Goal: Transaction & Acquisition: Purchase product/service

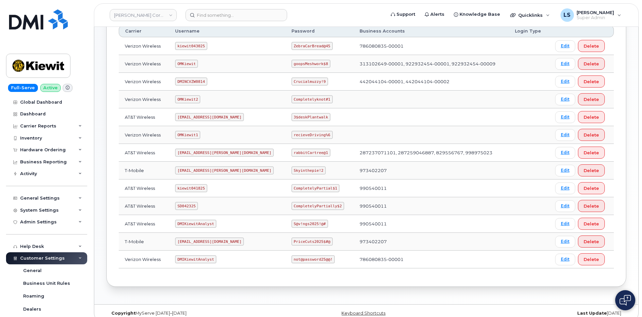
scroll to position [125, 0]
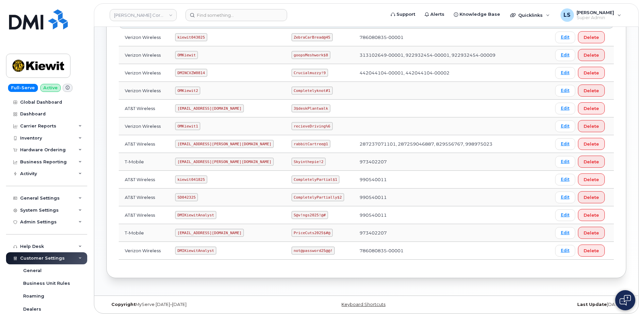
click at [291, 198] on code "CompletelyPartially$2" at bounding box center [317, 197] width 53 height 8
copy code "CompletelyPartially$2"
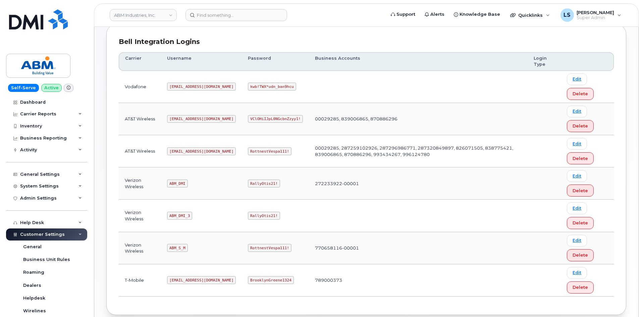
scroll to position [101, 0]
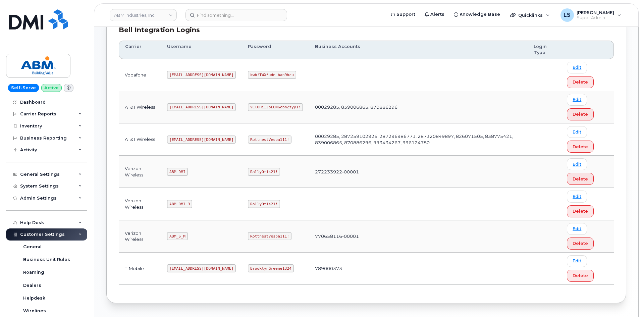
click at [250, 140] on code "RottnestVespa111!" at bounding box center [270, 139] width 44 height 8
click at [248, 140] on code "RottnestVespa111!" at bounding box center [270, 139] width 44 height 8
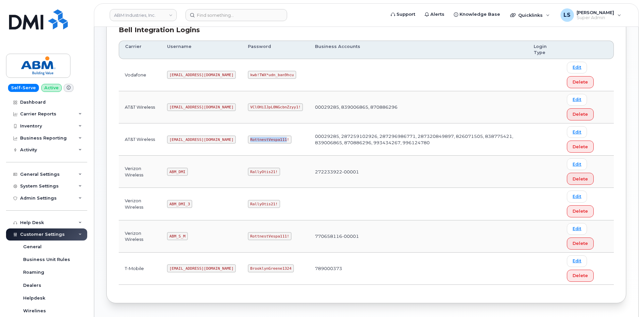
click at [248, 139] on code "RottnestVespa111!" at bounding box center [270, 139] width 44 height 8
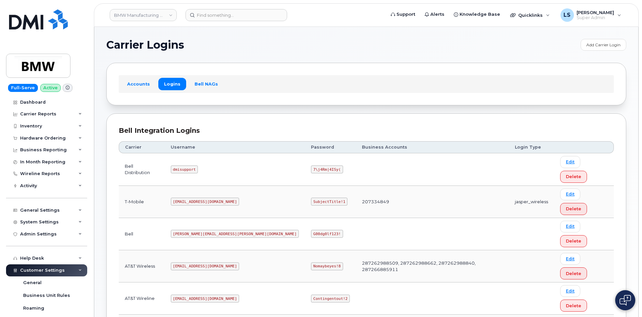
copy code "SubjectTitle!1"
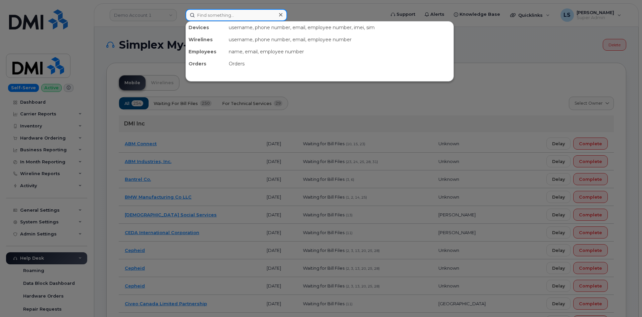
click at [223, 12] on input at bounding box center [236, 15] width 102 height 12
paste input "Eric Shover"
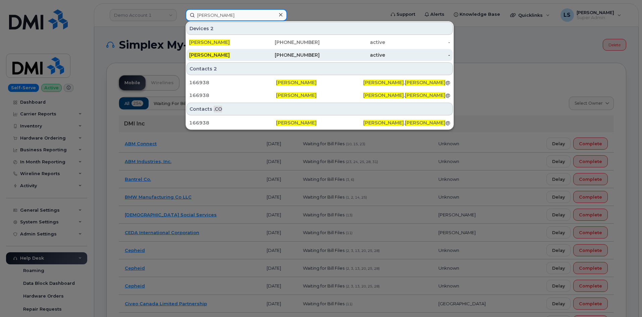
type input "[PERSON_NAME]"
click at [261, 56] on div "[PHONE_NUMBER]" at bounding box center [287, 55] width 65 height 7
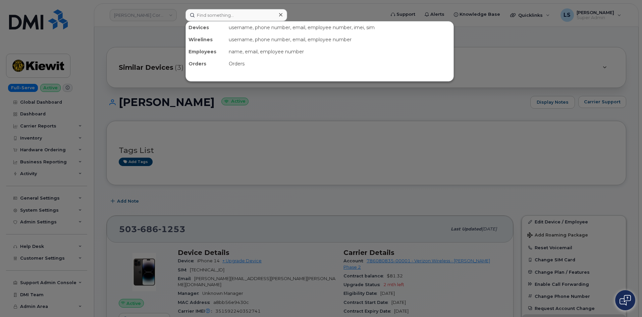
click at [217, 18] on input at bounding box center [236, 15] width 102 height 12
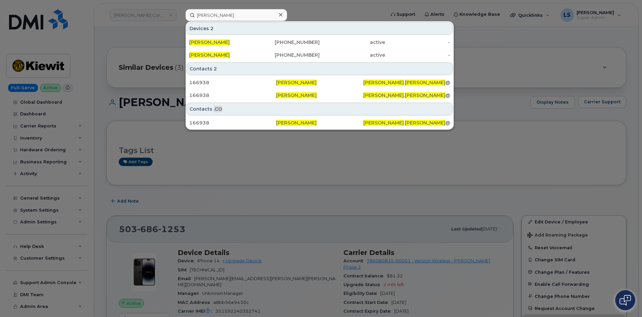
type input "[PERSON_NAME]"
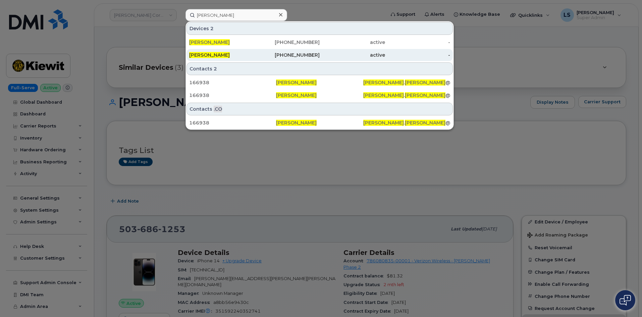
click at [265, 56] on div "[PHONE_NUMBER]" at bounding box center [287, 55] width 65 height 7
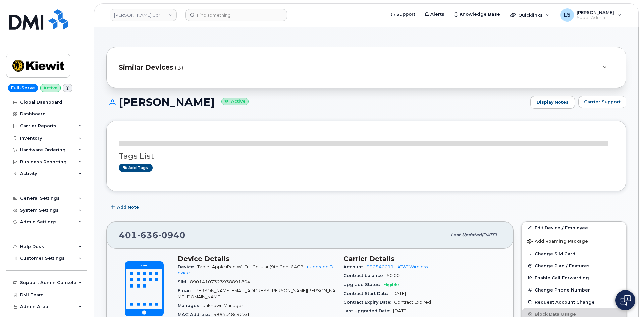
scroll to position [101, 0]
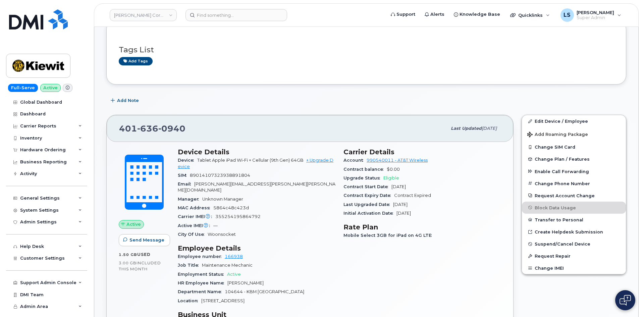
click at [387, 180] on div "Upgrade Status Eligible" at bounding box center [422, 178] width 158 height 9
click at [300, 195] on div "Manager Unknown Manager" at bounding box center [257, 199] width 158 height 9
click at [321, 162] on link "+ Upgrade Device" at bounding box center [256, 163] width 156 height 11
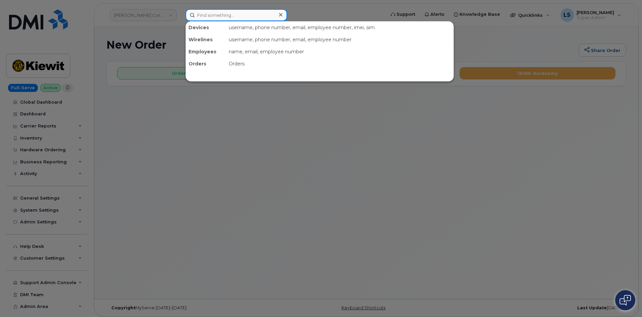
click at [215, 15] on input at bounding box center [236, 15] width 102 height 12
click at [132, 46] on div at bounding box center [321, 158] width 642 height 317
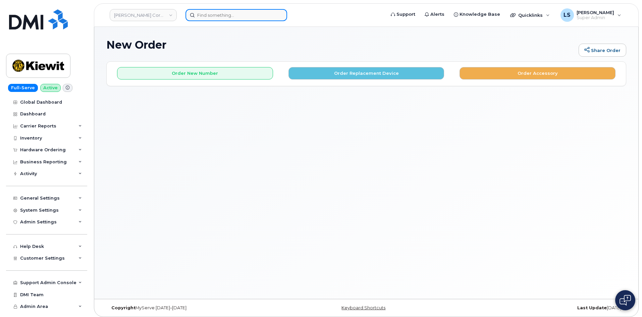
drag, startPoint x: 207, startPoint y: 16, endPoint x: 192, endPoint y: 20, distance: 16.1
click at [208, 16] on input at bounding box center [236, 15] width 102 height 12
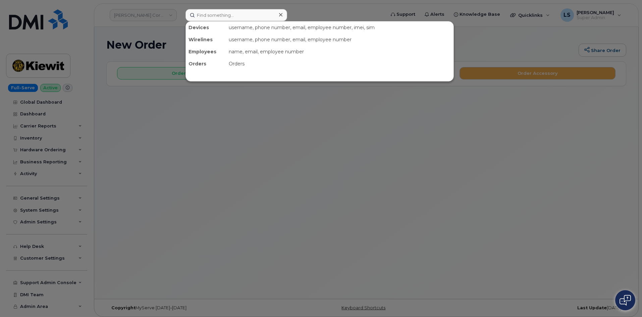
click at [154, 44] on div at bounding box center [321, 158] width 642 height 317
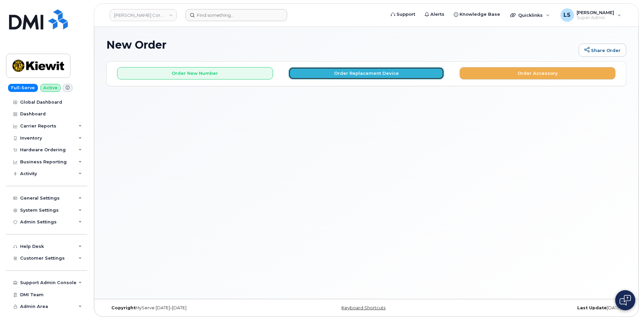
click at [337, 75] on button "Order Replacement Device" at bounding box center [366, 73] width 156 height 12
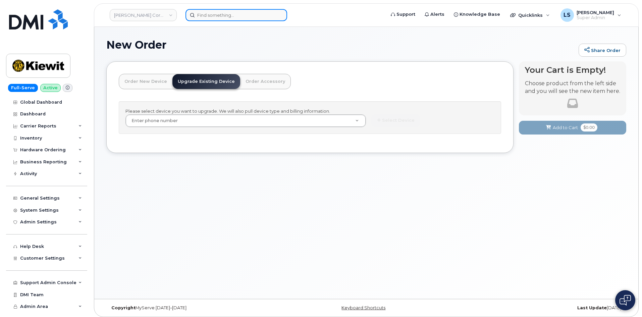
drag, startPoint x: 223, startPoint y: 15, endPoint x: 217, endPoint y: 19, distance: 7.1
click at [224, 15] on input at bounding box center [236, 15] width 102 height 12
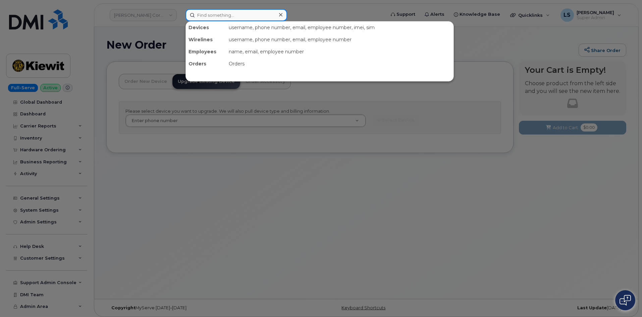
paste input "[PERSON_NAME]"
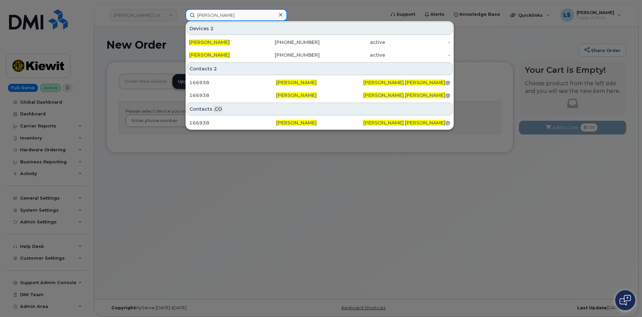
type input "[PERSON_NAME]"
drag, startPoint x: 143, startPoint y: 39, endPoint x: 145, endPoint y: 45, distance: 6.3
click at [143, 40] on div at bounding box center [321, 158] width 642 height 317
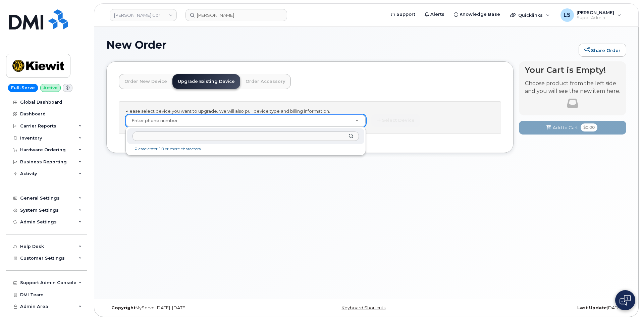
drag, startPoint x: 220, startPoint y: 122, endPoint x: 184, endPoint y: 7, distance: 120.4
paste input "4016360940"
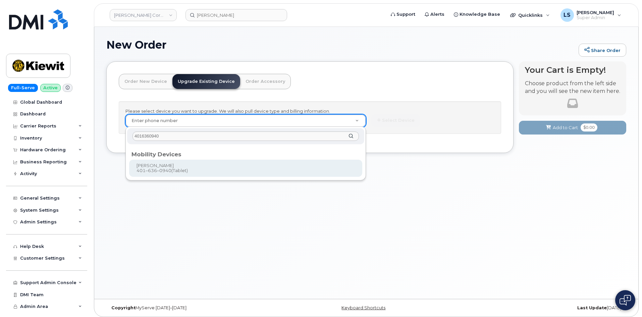
type input "4016360940"
type input "1118435"
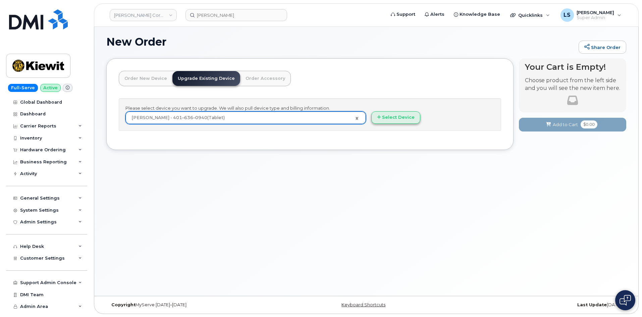
scroll to position [3, 0]
click at [386, 117] on button "Select Device" at bounding box center [395, 117] width 49 height 12
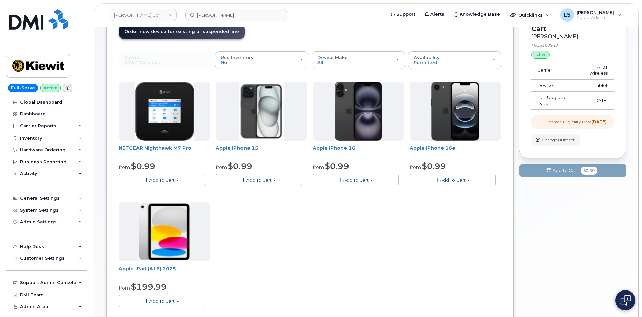
scroll to position [104, 0]
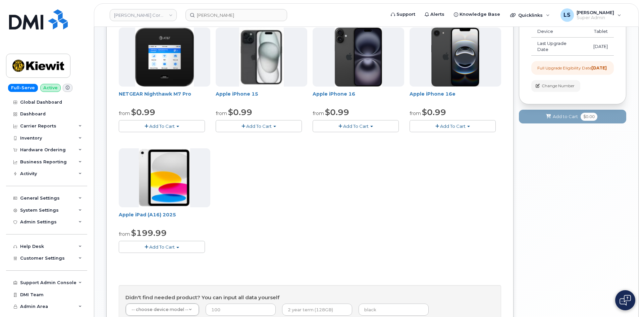
click at [160, 249] on span "Add To Cart" at bounding box center [161, 246] width 25 height 5
click at [167, 267] on link "$199.99 - 2 Year Upgrade (128GB)" at bounding box center [165, 267] width 90 height 8
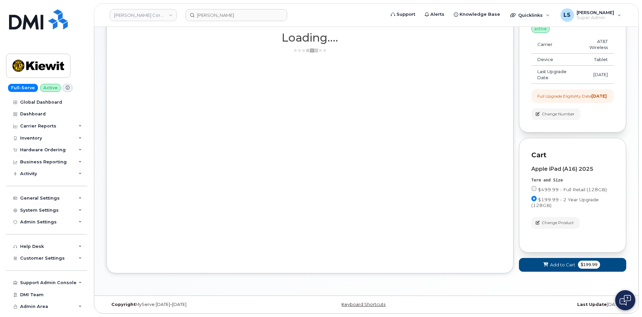
scroll to position [81, 0]
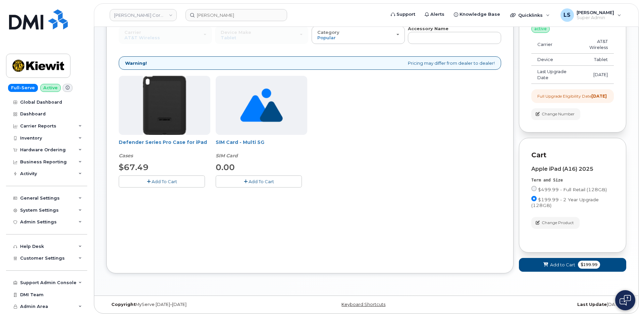
click at [177, 179] on span "Add To Cart" at bounding box center [164, 181] width 25 height 5
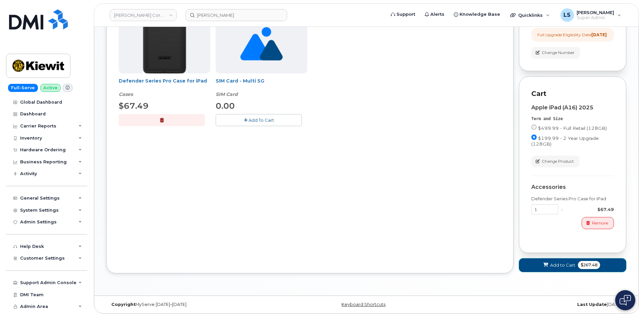
click at [566, 262] on span "Add to Cart" at bounding box center [562, 265] width 25 height 6
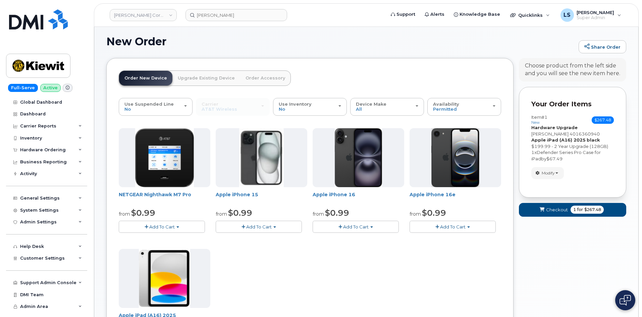
scroll to position [177, 0]
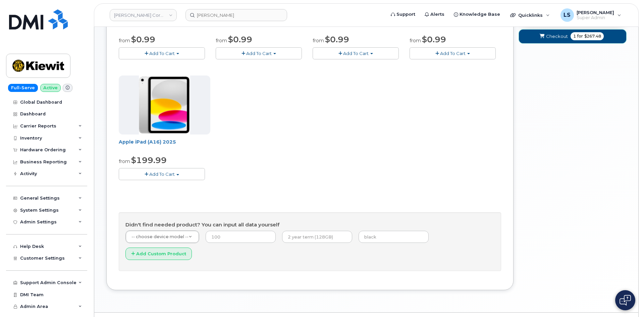
click at [592, 36] on span "$267.48" at bounding box center [592, 36] width 17 height 6
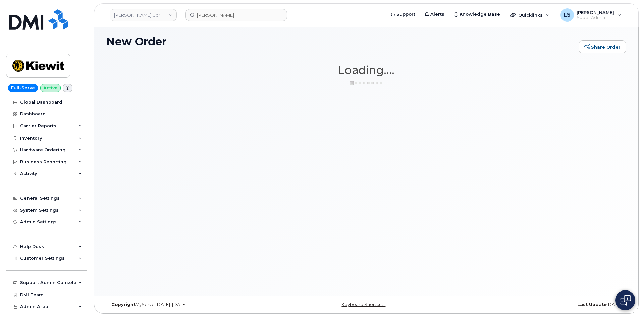
scroll to position [3, 0]
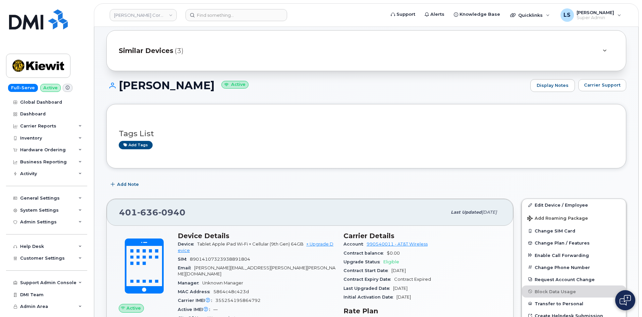
scroll to position [34, 0]
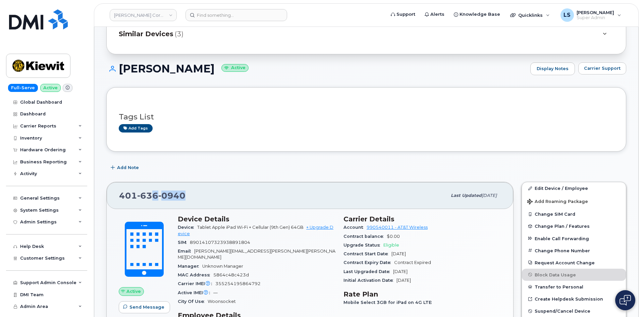
drag, startPoint x: 187, startPoint y: 193, endPoint x: 136, endPoint y: 192, distance: 51.0
click at [136, 192] on div "401 636 0940" at bounding box center [283, 195] width 328 height 14
click at [186, 195] on div "401 636 0940" at bounding box center [283, 195] width 328 height 14
drag, startPoint x: 166, startPoint y: 195, endPoint x: 111, endPoint y: 195, distance: 55.0
click at [111, 195] on div "401 636 0940 Last updated Jul 11, 2025" at bounding box center [310, 195] width 406 height 27
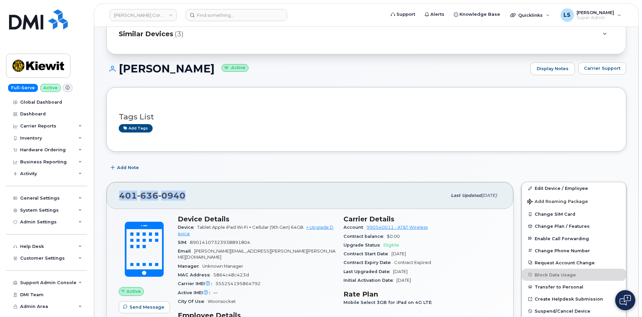
copy span "401 636 0940"
click at [228, 193] on div "401 636 0940" at bounding box center [283, 195] width 328 height 14
drag, startPoint x: 180, startPoint y: 197, endPoint x: 115, endPoint y: 192, distance: 65.9
click at [113, 190] on div "401 636 0940 Last updated Jul 11, 2025" at bounding box center [310, 195] width 406 height 27
copy span "401 636 094"
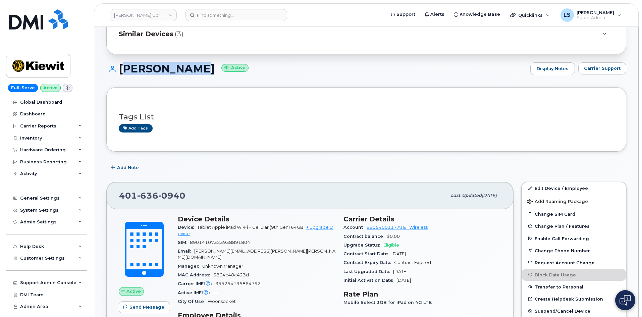
drag, startPoint x: 194, startPoint y: 69, endPoint x: 121, endPoint y: 70, distance: 73.1
click at [121, 70] on h1 "ERIC SHOVER Active" at bounding box center [316, 69] width 421 height 12
copy h1 "[PERSON_NAME]"
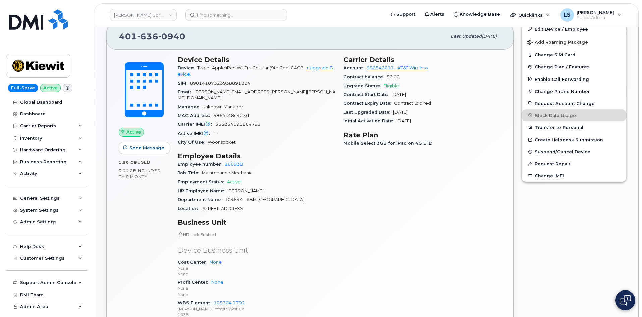
scroll to position [235, 0]
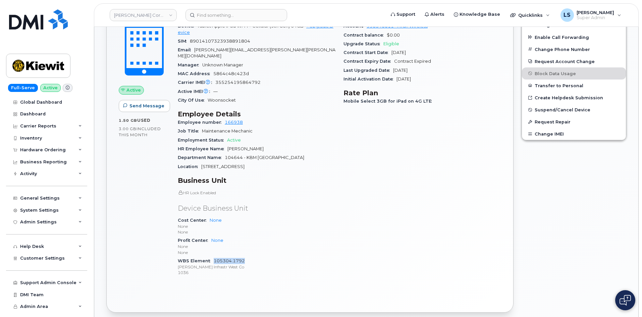
drag, startPoint x: 245, startPoint y: 255, endPoint x: 214, endPoint y: 254, distance: 31.2
click at [214, 257] on div "WBS Element 105304.1792 Kiewit Infrastr West Co 1036" at bounding box center [257, 267] width 158 height 20
copy link "105304.1792"
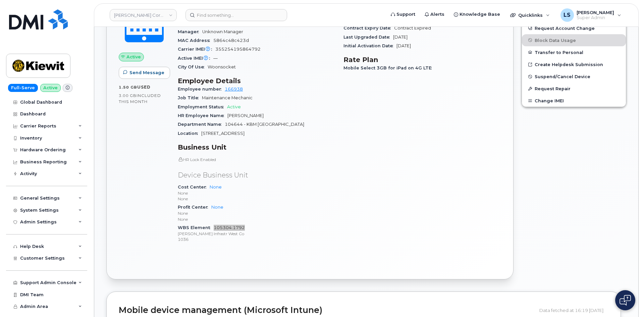
scroll to position [268, 0]
click at [279, 236] on p "1036" at bounding box center [257, 239] width 158 height 6
drag, startPoint x: 245, startPoint y: 220, endPoint x: 213, endPoint y: 221, distance: 32.2
click at [213, 223] on div "WBS Element 105304.1792 Kiewit Infrastr West Co 1036" at bounding box center [257, 233] width 158 height 20
copy link "105304.1792"
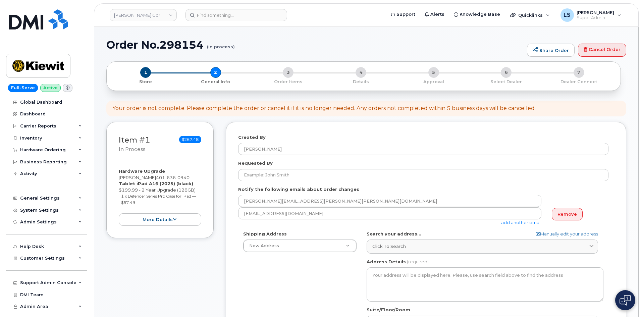
select select
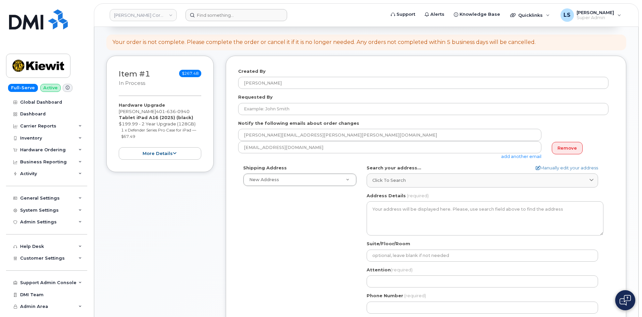
scroll to position [34, 0]
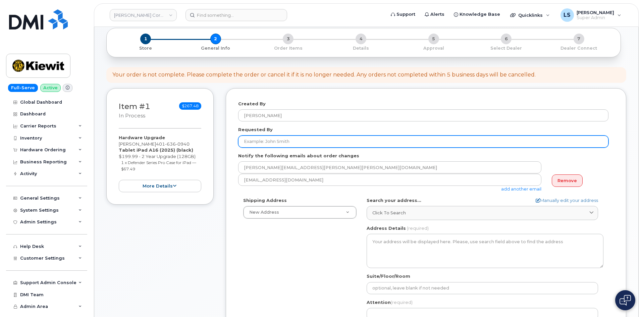
click at [270, 139] on input "Requested By" at bounding box center [423, 141] width 370 height 12
paste input "[PERSON_NAME]"
type input "[PERSON_NAME]"
drag, startPoint x: 330, startPoint y: 134, endPoint x: 324, endPoint y: 141, distance: 9.3
click at [330, 134] on div "Requested By ERIC SHOVER" at bounding box center [426, 136] width 376 height 21
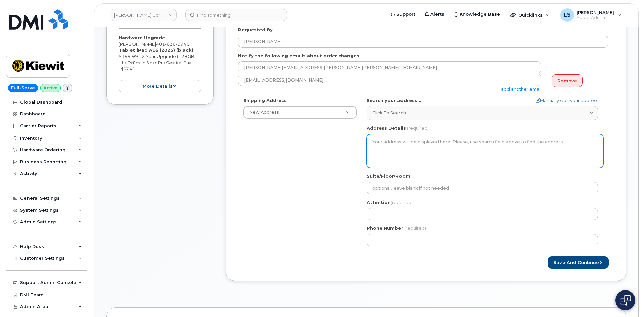
scroll to position [134, 0]
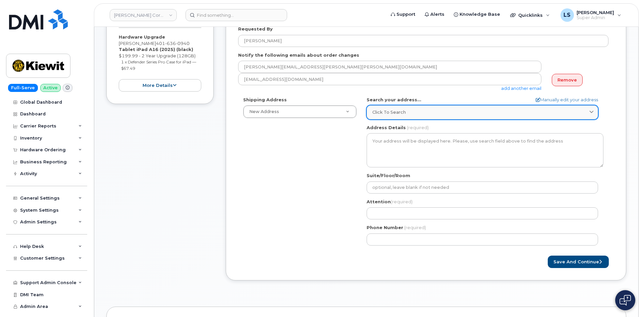
click at [398, 112] on span "Click to search" at bounding box center [389, 112] width 34 height 6
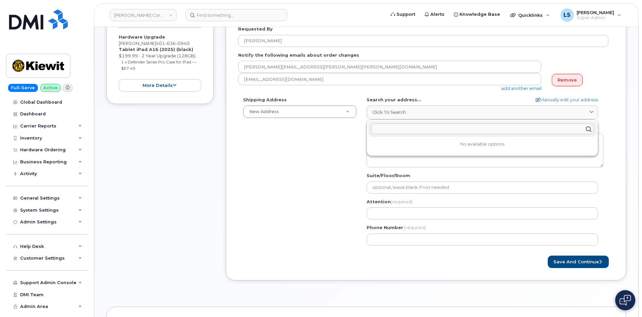
paste input "20400 Snohomish-woodinville RdWoodinville, WA 98072"
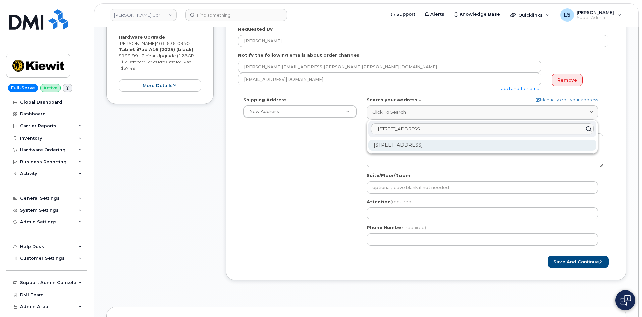
type input "20400 Snohomish-woodinville RdWoodinville, WA 98072"
click at [416, 144] on div "20400 Woodinville Snohomish Rd NE Woodinville WA 98072-6495" at bounding box center [482, 145] width 228 height 11
select select
type textarea "20400 Woodinville Snohomish Rd NE WOODINVILLE WA 98072-6495 UNITED STATES"
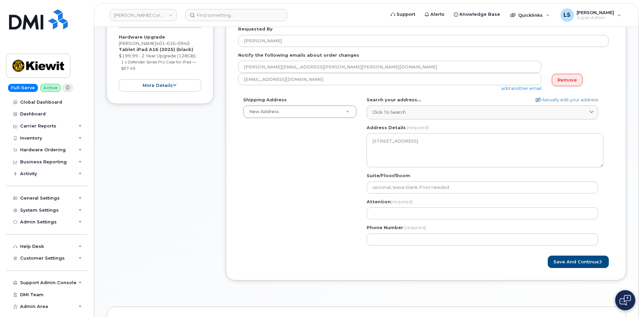
click at [311, 171] on div "Shipping Address New Address New Address 6200 Lee Vista Blvd 206 Mcgavock Pike …" at bounding box center [423, 174] width 370 height 154
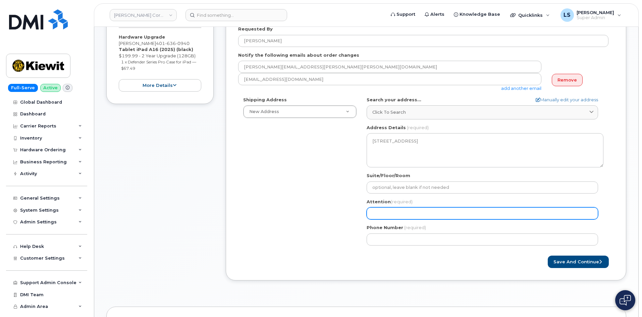
click at [416, 215] on input "Attention (required)" at bounding box center [482, 213] width 231 height 12
paste input "[PERSON_NAME]"
type input "[PERSON_NAME]"
select select
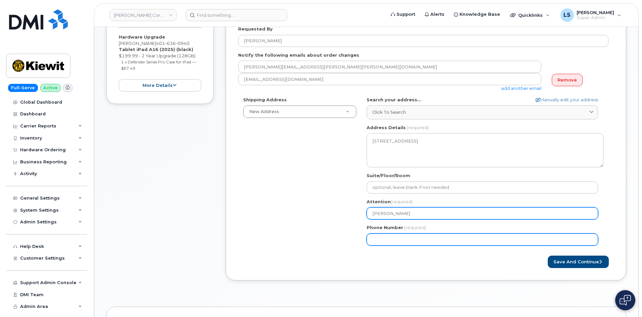
type input "[PERSON_NAME]"
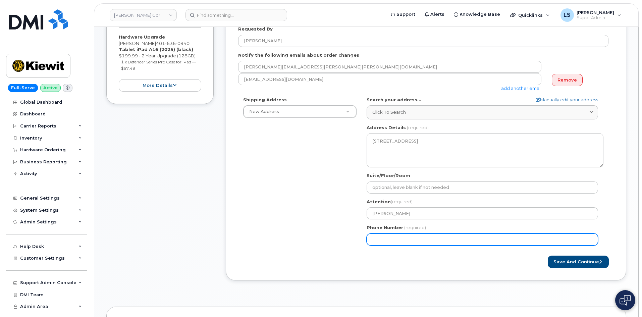
click at [391, 240] on input "Phone Number" at bounding box center [482, 239] width 231 height 12
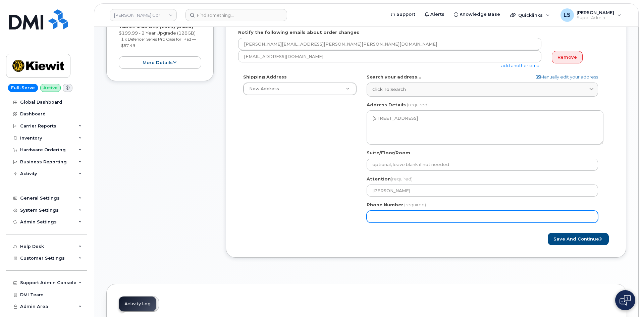
scroll to position [168, 0]
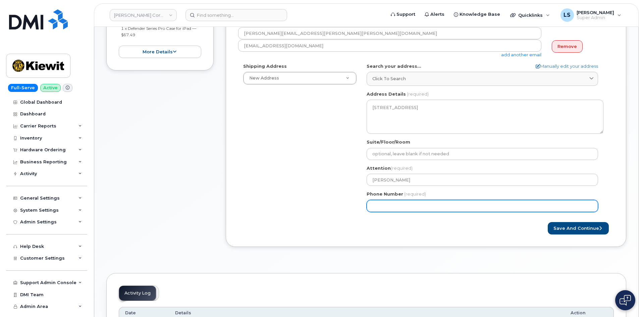
paste input "5038013348"
select select
type input "5038013348"
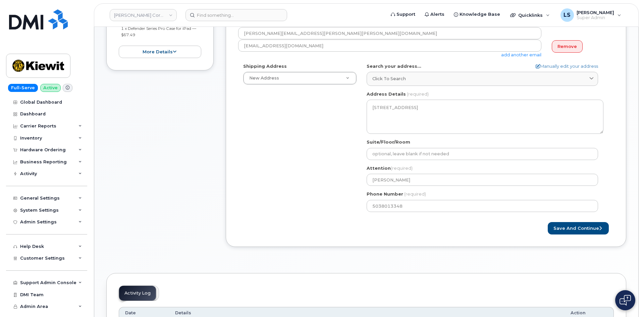
click at [314, 205] on div "Shipping Address New Address New Address 6200 Lee Vista Blvd 206 Mcgavock Pike …" at bounding box center [423, 140] width 370 height 154
click at [556, 229] on button "Save and Continue" at bounding box center [578, 228] width 61 height 12
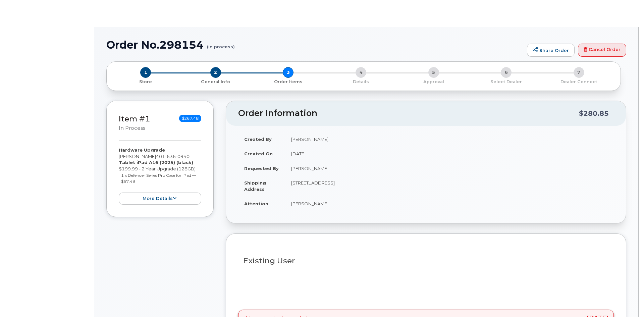
type input "[PERSON_NAME]"
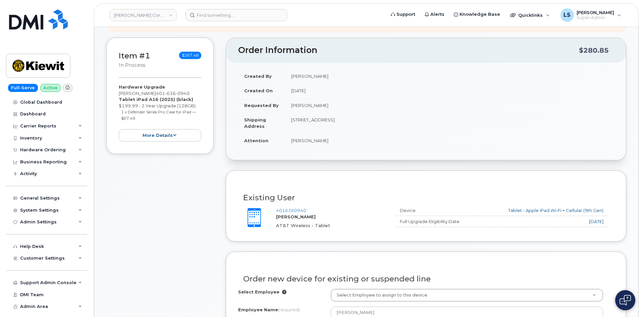
scroll to position [201, 0]
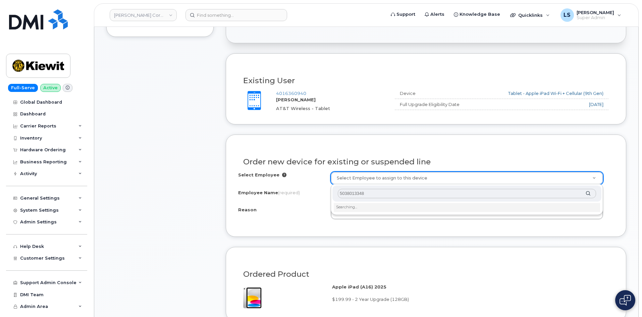
drag, startPoint x: 374, startPoint y: 195, endPoint x: 269, endPoint y: 195, distance: 105.0
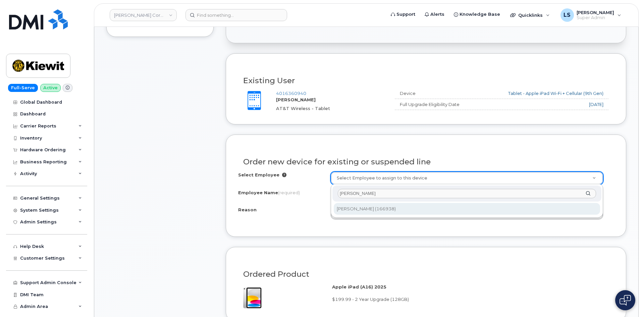
type input "[PERSON_NAME]"
type input "2151272"
type input "[PERSON_NAME]"
select select
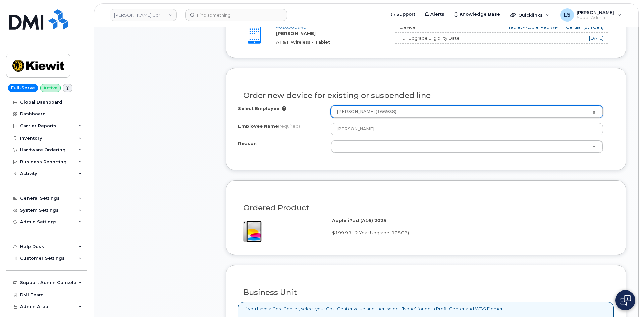
scroll to position [268, 0]
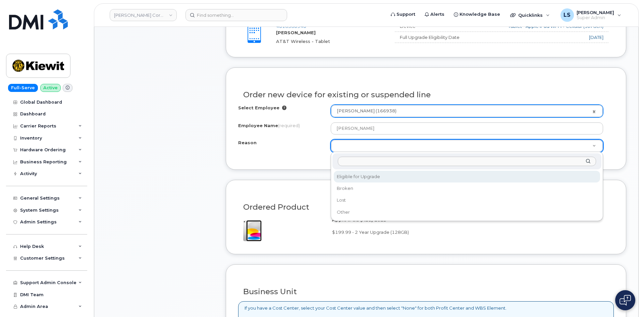
select select "eligible_for_upgrade"
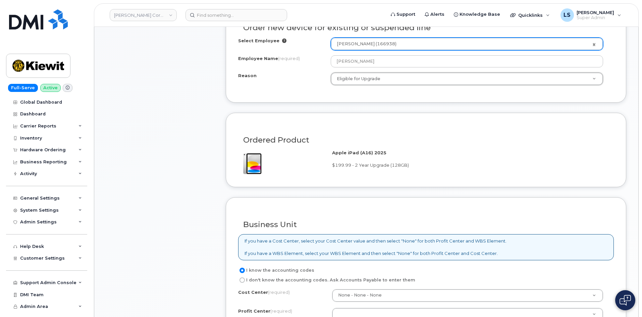
scroll to position [537, 0]
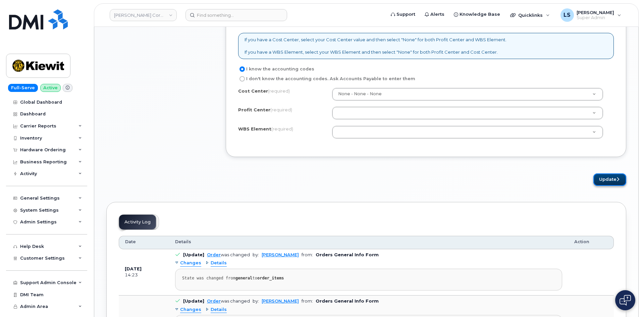
click at [610, 177] on button "Update" at bounding box center [609, 179] width 33 height 12
click at [393, 52] on p "If you have a Cost Center, select your Cost Center value and then select "None"…" at bounding box center [375, 46] width 262 height 19
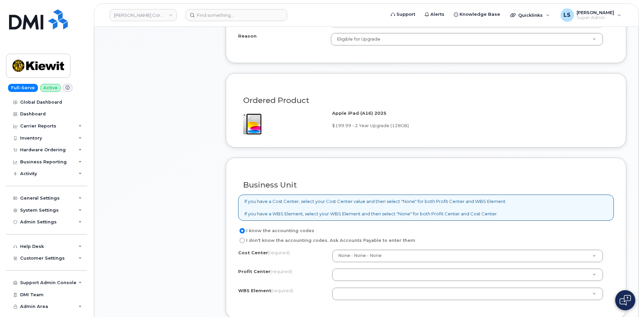
scroll to position [469, 0]
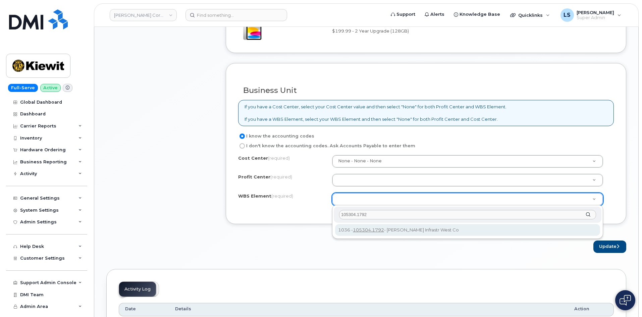
type input "105304.1792"
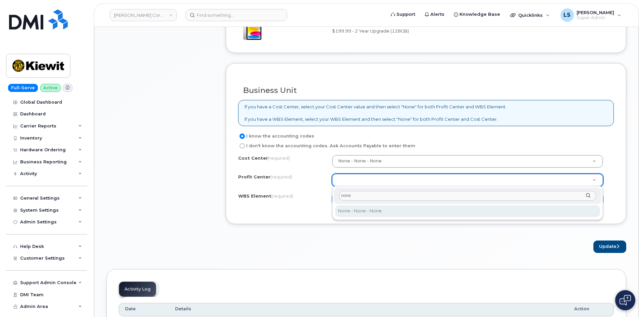
type input "none"
select select "None"
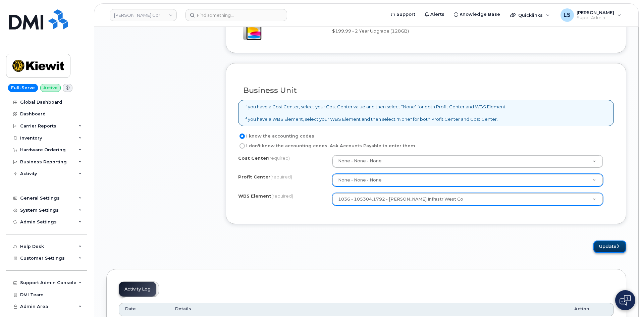
click at [626, 245] on button "Update" at bounding box center [609, 246] width 33 height 12
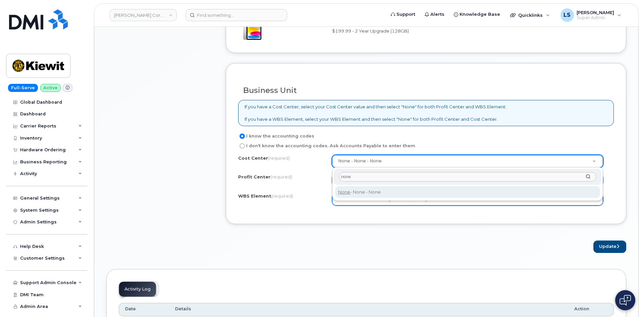
type input "none"
type input "None"
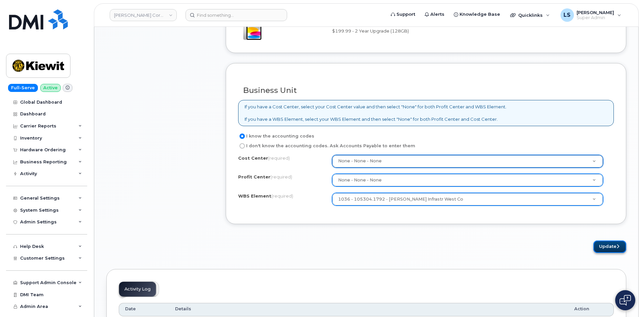
click at [608, 247] on button "Update" at bounding box center [609, 246] width 33 height 12
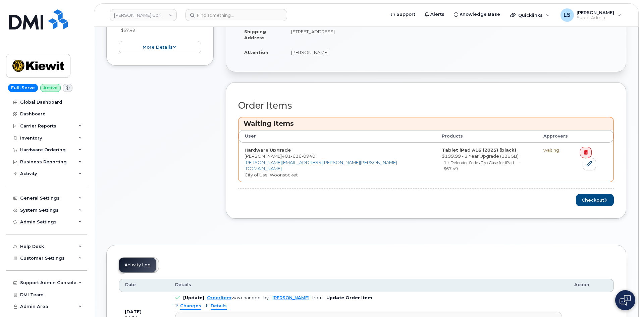
scroll to position [302, 0]
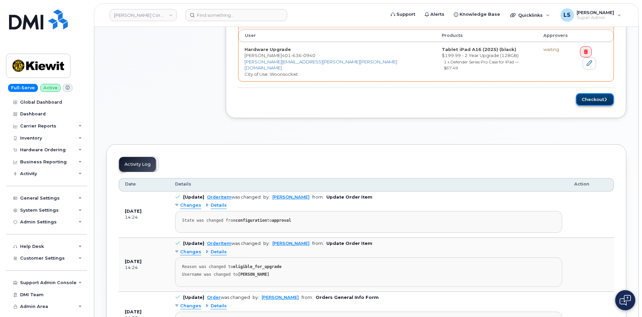
click at [605, 97] on icon "submit" at bounding box center [605, 99] width 3 height 4
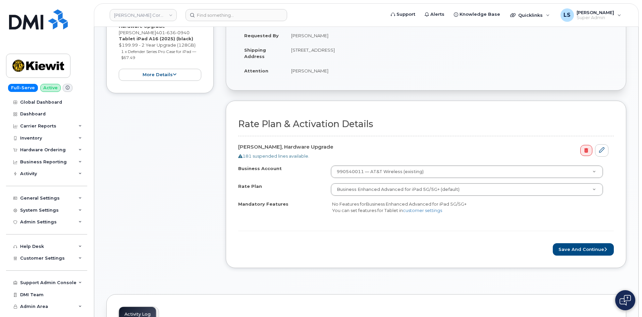
scroll to position [235, 0]
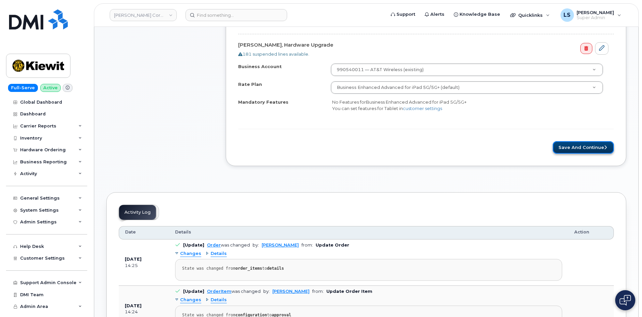
drag, startPoint x: 589, startPoint y: 143, endPoint x: 585, endPoint y: 144, distance: 4.8
click at [589, 143] on button "Save and Continue" at bounding box center [583, 147] width 61 height 12
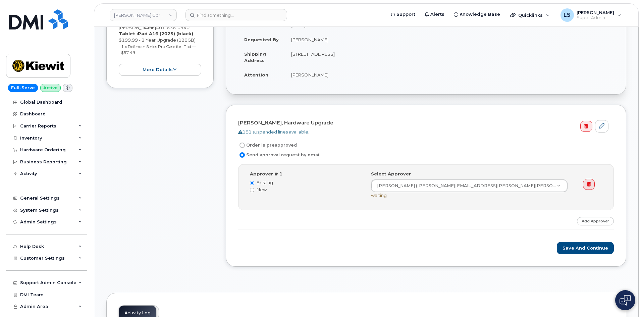
scroll to position [134, 0]
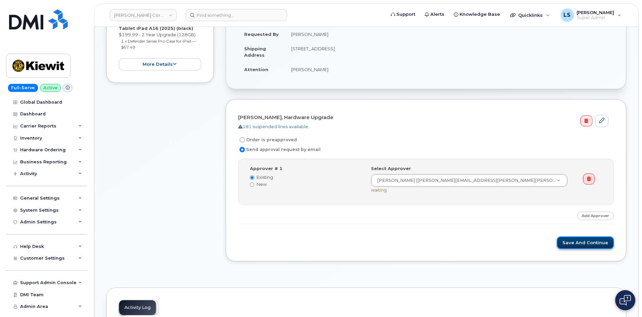
drag, startPoint x: 598, startPoint y: 242, endPoint x: 537, endPoint y: 240, distance: 61.8
click at [598, 242] on button "Save and Continue" at bounding box center [585, 242] width 57 height 12
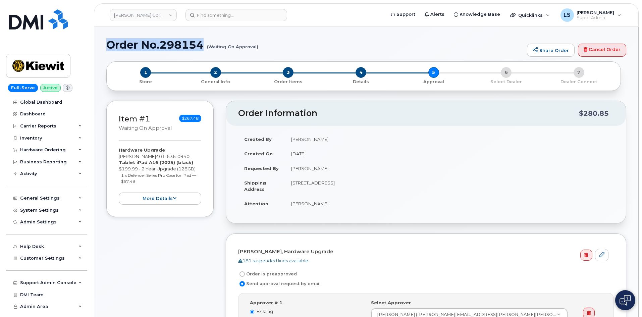
drag, startPoint x: 204, startPoint y: 44, endPoint x: 101, endPoint y: 47, distance: 103.3
copy h1 "Order No.298154"
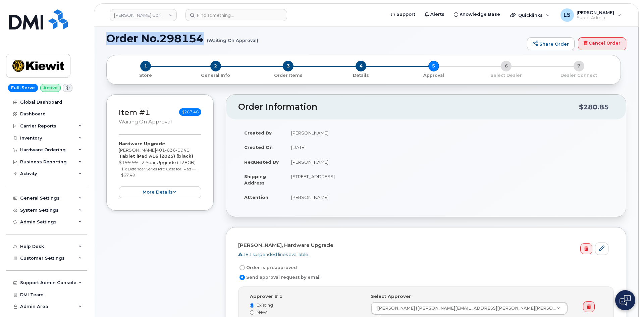
scroll to position [101, 0]
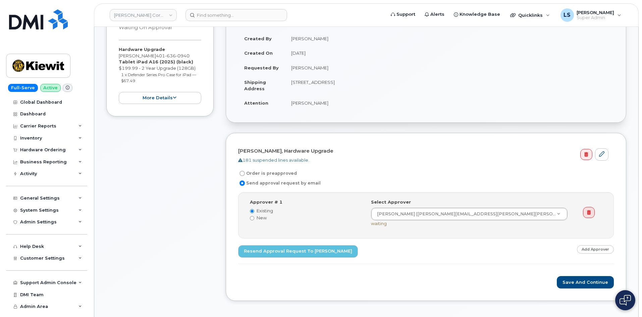
click at [179, 190] on div "Item #1 Waiting On Approval $267.48 Hardware Upgrade [PERSON_NAME] [PHONE_NUMBE…" at bounding box center [159, 155] width 107 height 311
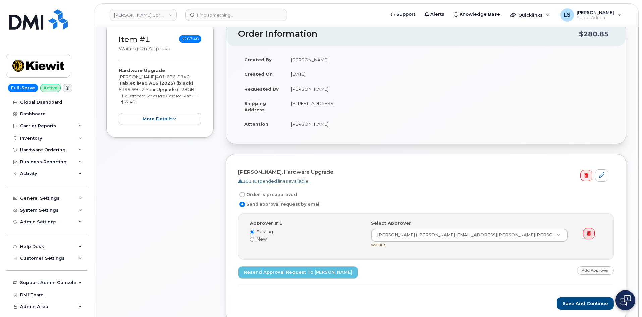
scroll to position [0, 0]
